Goal: Information Seeking & Learning: Learn about a topic

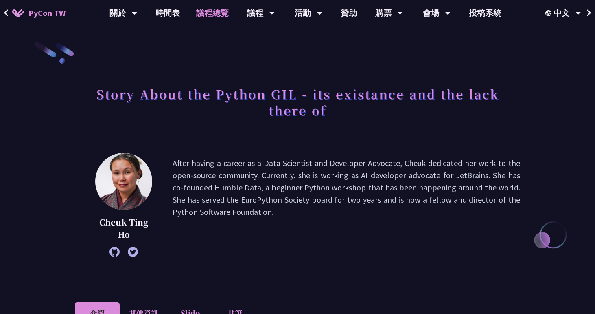
click at [219, 10] on link "議程總覽" at bounding box center [212, 13] width 49 height 26
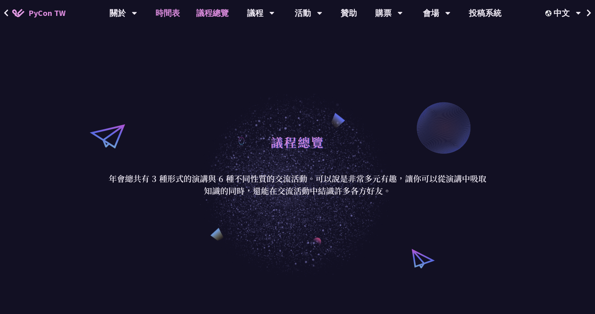
click at [160, 12] on link "時間表" at bounding box center [167, 13] width 41 height 26
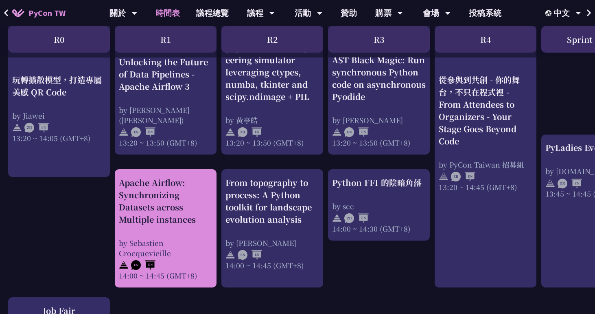
scroll to position [839, 0]
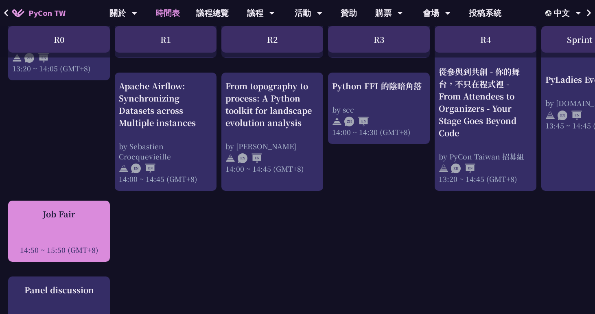
click at [27, 226] on div "Job Fair 14:50 ~ 15:50 (GMT+8)" at bounding box center [59, 231] width 94 height 47
click at [50, 211] on div "Job Fair" at bounding box center [59, 214] width 94 height 12
click at [75, 218] on div "Job Fair 14:50 ~ 15:50 (GMT+8)" at bounding box center [59, 231] width 94 height 47
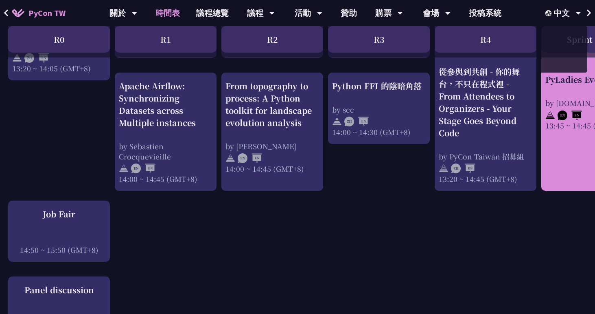
click at [578, 91] on div "PyLadies Event by [DOMAIN_NAME] 13:45 ~ 14:45 (GMT+8)" at bounding box center [593, 101] width 94 height 57
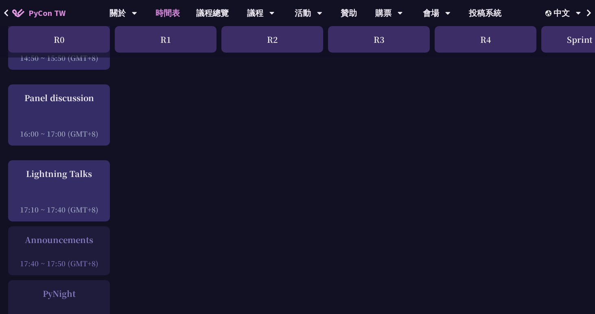
scroll to position [1032, 0]
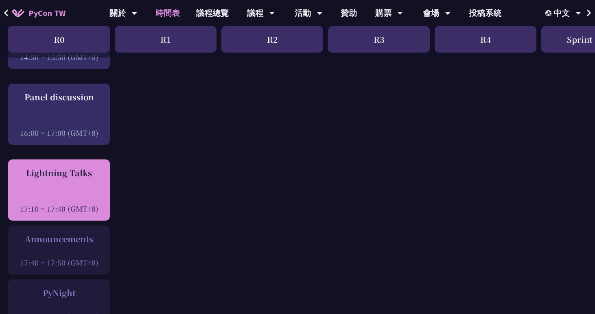
click at [77, 167] on div "Lightning Talks" at bounding box center [59, 173] width 94 height 12
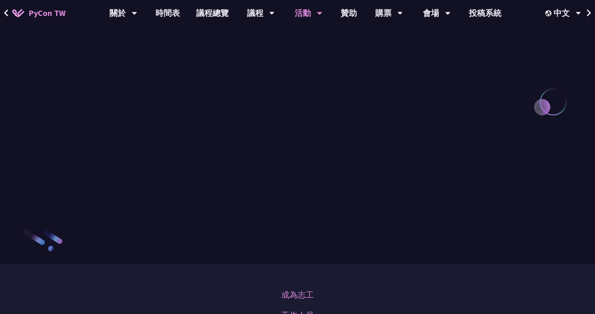
scroll to position [862, 0]
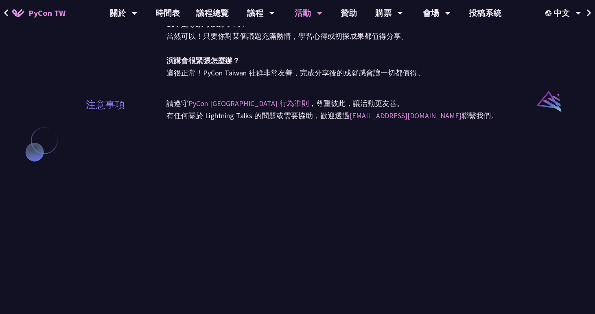
scroll to position [813, 0]
